Goal: Task Accomplishment & Management: Complete application form

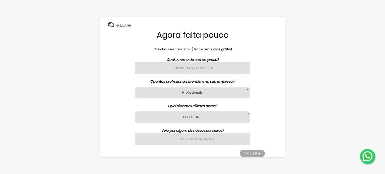
click at [213, 71] on input "text" at bounding box center [192, 68] width 116 height 12
type input "[PERSON_NAME]"
click at [205, 91] on label "Profissionais" at bounding box center [192, 92] width 103 height 5
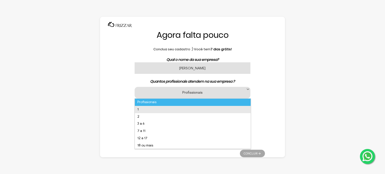
click at [197, 109] on li "1" at bounding box center [193, 109] width 116 height 7
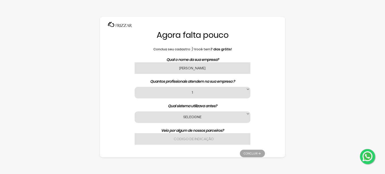
click at [196, 114] on div "SELECIONE Nenhum App [PERSON_NAME] Avec Beauty Date [PERSON_NAME] Code [PERSON_…" at bounding box center [192, 117] width 116 height 12
click at [207, 116] on label "SELECIONE" at bounding box center [192, 116] width 103 height 5
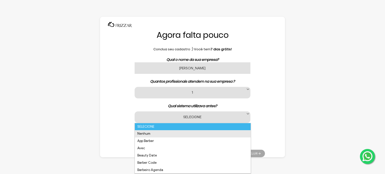
click at [184, 135] on li "Nenhum" at bounding box center [193, 133] width 116 height 7
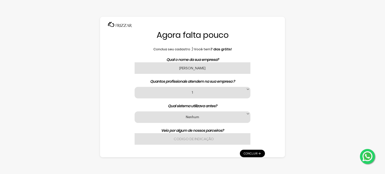
click at [249, 153] on link "Concluir" at bounding box center [252, 154] width 25 height 8
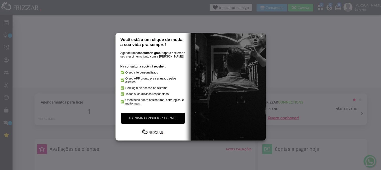
click at [261, 35] on span "reset" at bounding box center [261, 36] width 5 height 5
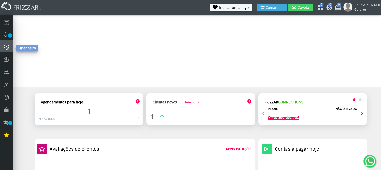
click at [5, 50] on icon at bounding box center [6, 47] width 5 height 7
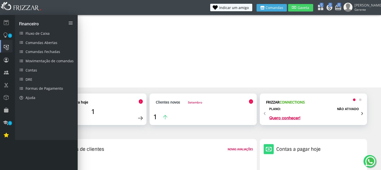
click at [5, 50] on icon at bounding box center [6, 47] width 5 height 7
click at [5, 62] on icon at bounding box center [6, 60] width 5 height 7
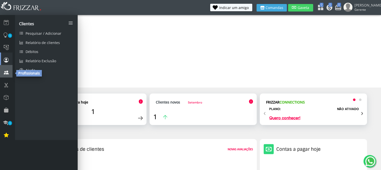
click at [5, 73] on icon at bounding box center [6, 72] width 5 height 7
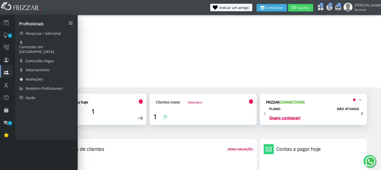
click at [5, 69] on icon at bounding box center [6, 72] width 5 height 7
click at [99, 88] on div at bounding box center [200, 51] width 365 height 76
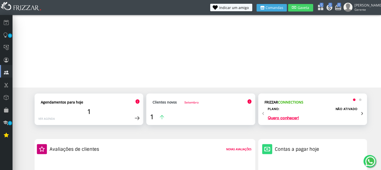
click at [352, 11] on img at bounding box center [347, 7] width 9 height 9
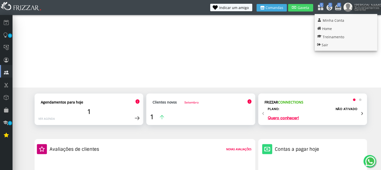
click at [339, 8] on icon at bounding box center [336, 6] width 5 height 5
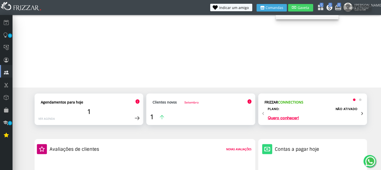
click at [332, 6] on span "0" at bounding box center [330, 5] width 4 height 4
click at [322, 5] on icon at bounding box center [319, 6] width 5 height 5
click at [283, 7] on span "Comandas" at bounding box center [274, 8] width 18 height 4
